Goal: Task Accomplishment & Management: Complete application form

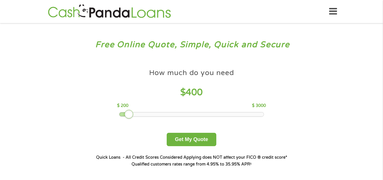
drag, startPoint x: 162, startPoint y: 112, endPoint x: 133, endPoint y: 111, distance: 29.6
click at [133, 111] on div "How much do you need $ 400 $ 200 $ 3000" at bounding box center [191, 91] width 149 height 51
click at [194, 135] on button "Get My Quote" at bounding box center [192, 138] width 50 height 13
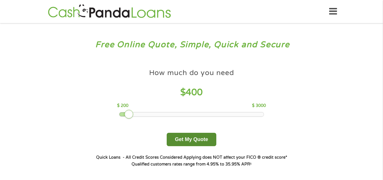
click at [194, 135] on button "Get My Quote" at bounding box center [192, 138] width 50 height 13
click at [201, 137] on button "Get My Quote" at bounding box center [192, 138] width 50 height 13
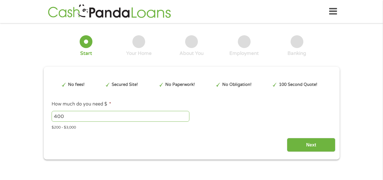
type input "EAIaIQobChMI3N7TwOqQkAMV25XuAR3NzAhtEAAYAyAAEgLBPPD_BwE"
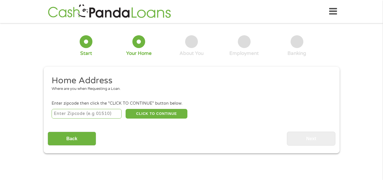
click at [83, 115] on input "number" at bounding box center [87, 114] width 70 height 10
type input "94607"
click at [163, 113] on button "CLICK TO CONTINUE" at bounding box center [157, 114] width 62 height 10
type input "94607"
type input "Oakland"
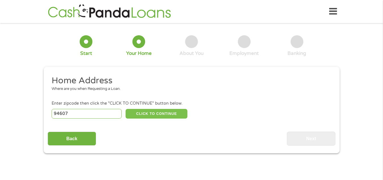
select select "California"
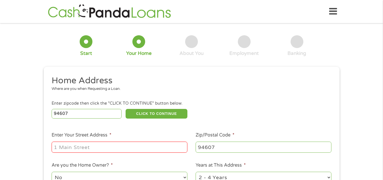
click at [93, 151] on input "Enter Your Street Address *" at bounding box center [120, 146] width 136 height 11
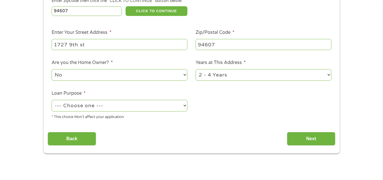
scroll to position [105, 0]
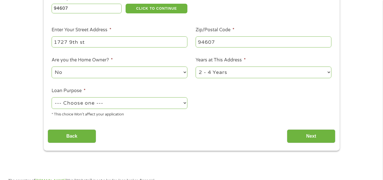
type input "1727 9th st"
click at [294, 74] on select "1 Year or less 1 - 2 Years 2 - 4 Years Over 4 Years" at bounding box center [264, 72] width 136 height 12
select select "60months"
click at [196, 66] on select "1 Year or less 1 - 2 Years 2 - 4 Years Over 4 Years" at bounding box center [264, 72] width 136 height 12
click at [70, 105] on select "--- Choose one --- Pay Bills Debt Consolidation Home Improvement Major Purchase…" at bounding box center [120, 103] width 136 height 12
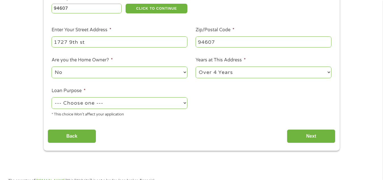
select select "paybills"
click at [52, 97] on select "--- Choose one --- Pay Bills Debt Consolidation Home Improvement Major Purchase…" at bounding box center [120, 103] width 136 height 12
click at [308, 136] on input "Next" at bounding box center [311, 136] width 49 height 14
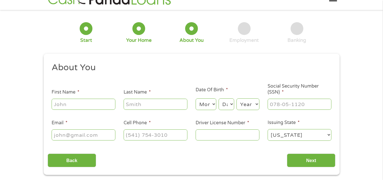
scroll to position [0, 0]
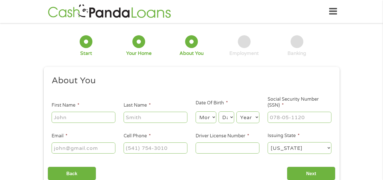
click at [96, 118] on input "First Name *" at bounding box center [84, 117] width 64 height 11
type input "DIANA"
type input "RANDOLPH"
select select "10"
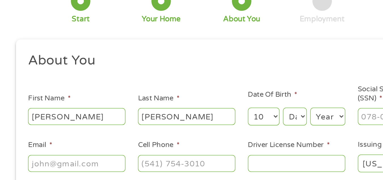
click at [74, 125] on ul "About You This field is hidden when viewing the form Title * --- Choose one ---…" at bounding box center [192, 117] width 288 height 84
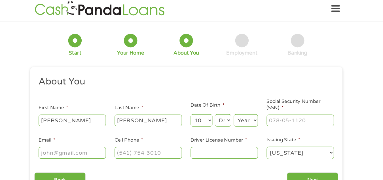
click at [226, 122] on select "Day 1 2 3 4 5 6 7 8 9 10 11 12 13 14 15 16 17 18 19 20 21 22 23 24 25 26 27 28 …" at bounding box center [226, 117] width 15 height 12
select select "19"
click at [219, 111] on select "Day 1 2 3 4 5 6 7 8 9 10 11 12 13 14 15 16 17 18 19 20 21 22 23 24 25 26 27 28 …" at bounding box center [226, 117] width 15 height 12
click at [252, 120] on select "Year 2007 2006 2005 2004 2003 2002 2001 2000 1999 1998 1997 1996 1995 1994 1993…" at bounding box center [248, 117] width 23 height 12
select select "1961"
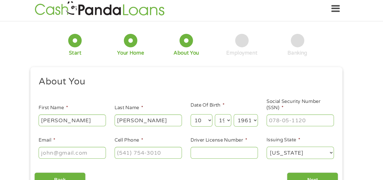
click at [237, 111] on select "Year 2007 2006 2005 2004 2003 2002 2001 2000 1999 1998 1997 1996 1995 1994 1993…" at bounding box center [248, 117] width 23 height 12
click at [272, 119] on input "___-__-____" at bounding box center [300, 117] width 64 height 11
type input "523-02-1298"
click at [98, 152] on input "Email *" at bounding box center [84, 147] width 64 height 11
type input "drand805@gmail.com"
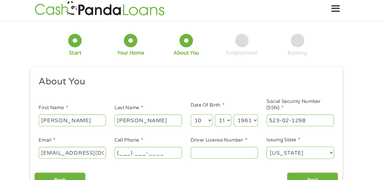
click at [132, 152] on input "(___) ___-____" at bounding box center [156, 147] width 64 height 11
type input "(510) 561-9785"
click at [204, 152] on input "Driver License Number *" at bounding box center [228, 147] width 64 height 11
type input "C1929672"
click at [317, 138] on li "Issuing State * Alabama Alaska Arizona Arkansas California Colorado Connecticut…" at bounding box center [300, 143] width 72 height 22
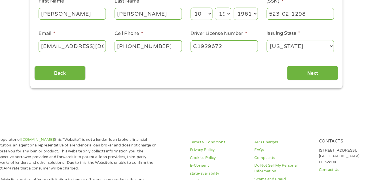
scroll to position [58, 0]
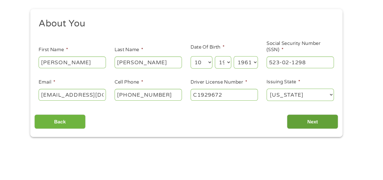
click at [310, 116] on input "Next" at bounding box center [311, 115] width 49 height 14
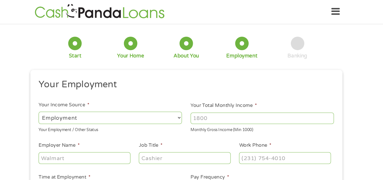
scroll to position [0, 0]
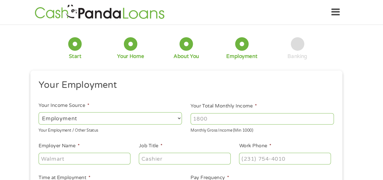
click at [186, 112] on select "--- Choose one --- Employment Self Employed Benefits" at bounding box center [120, 112] width 136 height 12
click at [119, 154] on input "Employer Name *" at bounding box center [95, 149] width 87 height 11
click at [185, 113] on select "--- Choose one --- Employment Self Employed Benefits" at bounding box center [120, 112] width 136 height 12
select select "benefits"
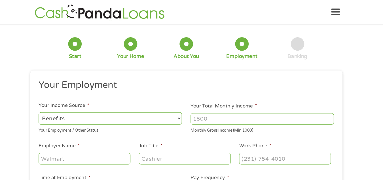
click at [52, 106] on select "--- Choose one --- Employment Self Employed Benefits" at bounding box center [120, 112] width 136 height 12
type input "Other"
type input "(510) 561-9785"
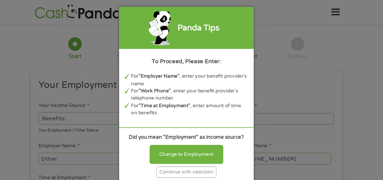
click at [181, 163] on div "Continue with selection" at bounding box center [191, 162] width 57 height 10
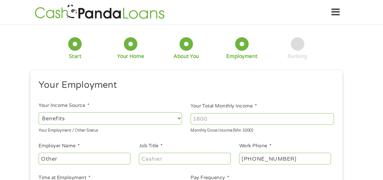
click at [223, 112] on input "Your Total Monthly Income *" at bounding box center [264, 112] width 136 height 11
type input "2129"
click at [161, 151] on input "Job Title *" at bounding box center [190, 149] width 87 height 11
click at [128, 149] on input "Other" at bounding box center [95, 149] width 87 height 11
click at [163, 148] on input "Job Title *" at bounding box center [190, 149] width 87 height 11
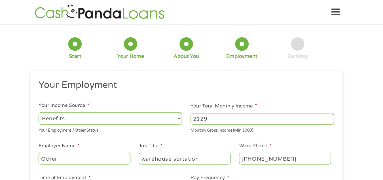
type input "warehouse sortation"
click at [101, 147] on input "Other" at bounding box center [95, 149] width 87 height 11
type input "r"
drag, startPoint x: 101, startPoint y: 147, endPoint x: 108, endPoint y: 131, distance: 18.0
click at [108, 131] on ul "Your Employment Your Income Source * --- Choose one --- Employment Self Employe…" at bounding box center [192, 148] width 288 height 147
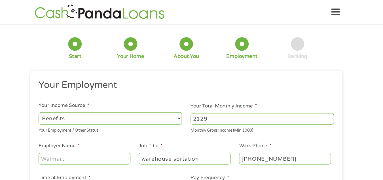
click at [108, 131] on ul "Your Employment Your Income Source * --- Choose one --- Employment Self Employe…" at bounding box center [192, 148] width 288 height 147
click at [100, 148] on input "Employer Name *" at bounding box center [95, 149] width 87 height 11
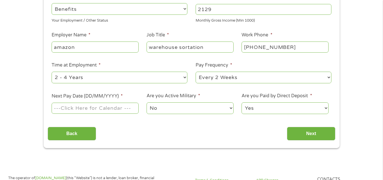
scroll to position [105, 0]
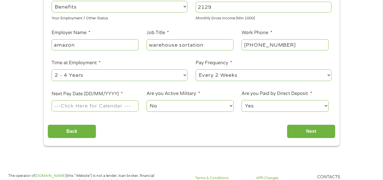
type input "amazon"
click at [181, 75] on select "--- Choose one --- 1 Year or less 1 - 2 Years 2 - 4 Years Over 4 Years" at bounding box center [120, 75] width 136 height 12
select select "12months"
click at [52, 69] on select "--- Choose one --- 1 Year or less 1 - 2 Years 2 - 4 Years Over 4 Years" at bounding box center [120, 75] width 136 height 12
click at [249, 71] on select "--- Choose one --- Every 2 Weeks Every Week Monthly Semi-Monthly" at bounding box center [264, 75] width 136 height 12
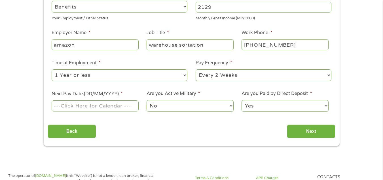
click at [196, 69] on select "--- Choose one --- Every 2 Weeks Every Week Monthly Semi-Monthly" at bounding box center [264, 75] width 136 height 12
click at [131, 99] on div at bounding box center [95, 105] width 87 height 13
click at [129, 109] on input "Next Pay Date (DD/MM/YYYY) *" at bounding box center [95, 105] width 87 height 11
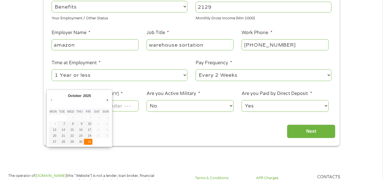
type input "31/10/2025"
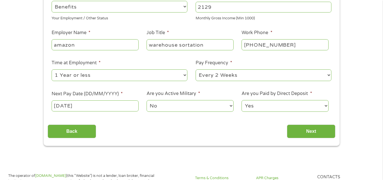
click at [229, 104] on select "No Yes" at bounding box center [190, 106] width 87 height 12
click at [309, 131] on input "Next" at bounding box center [311, 131] width 49 height 14
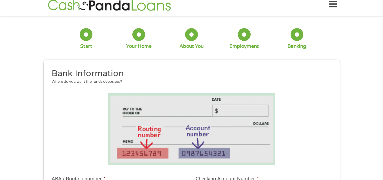
scroll to position [0, 0]
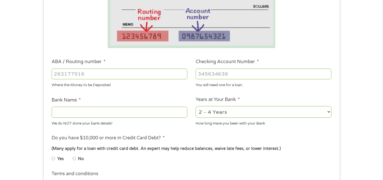
scroll to position [127, 0]
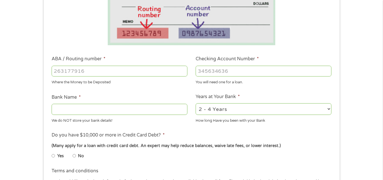
click at [77, 72] on input "ABA / Routing number *" at bounding box center [120, 71] width 136 height 11
type input "322271627"
type input "JP MORGAN CHASE BANK NA"
type input "322271627"
click at [235, 73] on input "Checking Account Number *" at bounding box center [264, 71] width 136 height 11
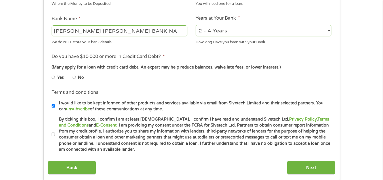
scroll to position [215, 0]
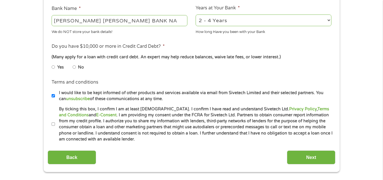
type input "582033897"
click at [74, 69] on input "No" at bounding box center [74, 66] width 3 height 9
radio input "true"
click at [53, 98] on input "I would like to be kept informed of other products and services available via e…" at bounding box center [53, 95] width 3 height 9
checkbox input "false"
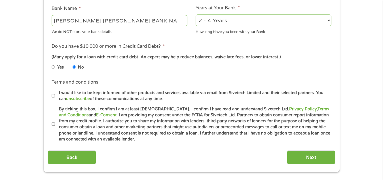
click at [55, 123] on label "By ticking this box, I confirm I am at least 18 years old. I confirm I have rea…" at bounding box center [194, 124] width 278 height 36
click at [55, 123] on input "By ticking this box, I confirm I am at least 18 years old. I confirm I have rea…" at bounding box center [53, 123] width 3 height 9
checkbox input "true"
click at [322, 155] on input "Next" at bounding box center [311, 157] width 49 height 14
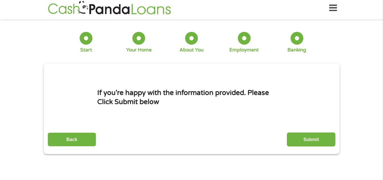
scroll to position [0, 0]
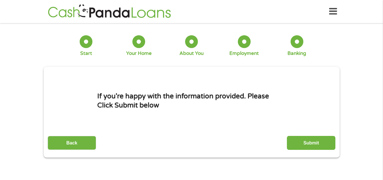
click at [322, 155] on div "This field is hidden when viewing the form gclid EAIaIQobChMI3N7TwOqQkAMV25XuAR…" at bounding box center [192, 112] width 296 height 91
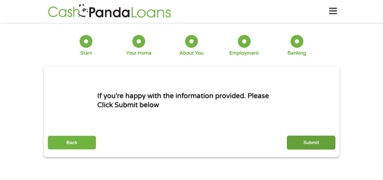
click at [319, 144] on input "Submit" at bounding box center [311, 142] width 49 height 14
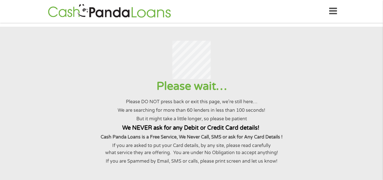
scroll to position [0, 0]
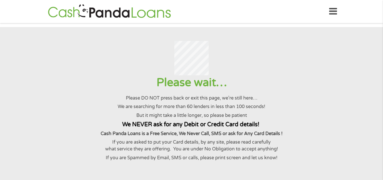
click at [319, 144] on p "If you are asked to put your Card details, by any site, please read carefully w…" at bounding box center [191, 145] width 369 height 14
click at [96, 52] on div at bounding box center [191, 58] width 369 height 35
click at [114, 75] on div at bounding box center [191, 58] width 369 height 35
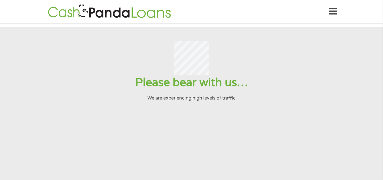
click at [114, 75] on div at bounding box center [191, 58] width 369 height 35
